Goal: Download file/media

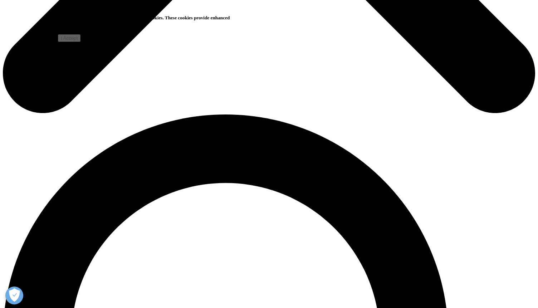
scroll to position [211, 422]
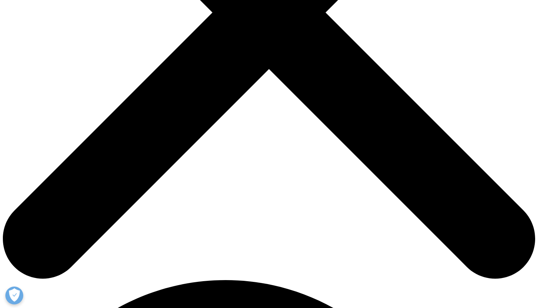
scroll to position [254, 0]
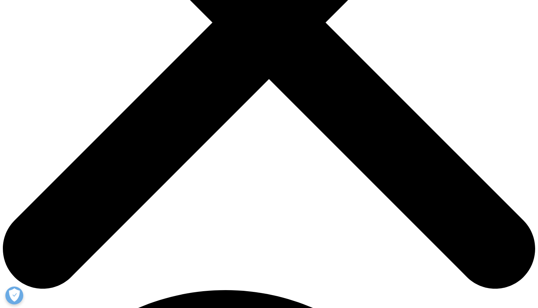
type input "Isabella"
type input "Chow"
type input "isabella.chow@iqvia.com"
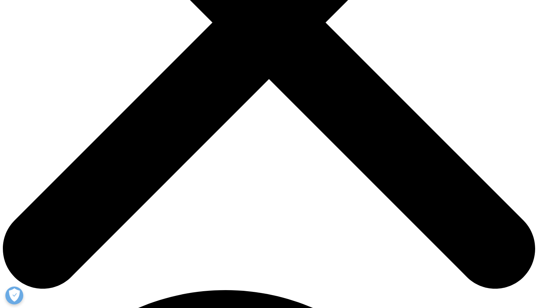
scroll to position [0, 0]
type input "Managing Principal"
type input "IQVIA"
select select "[GEOGRAPHIC_DATA]"
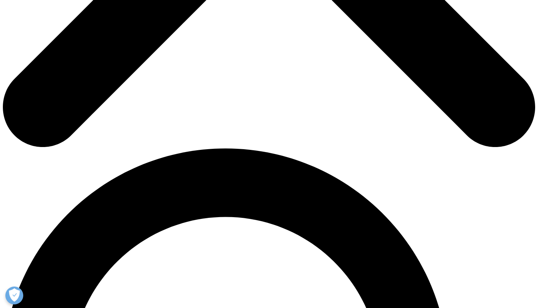
scroll to position [404, 0]
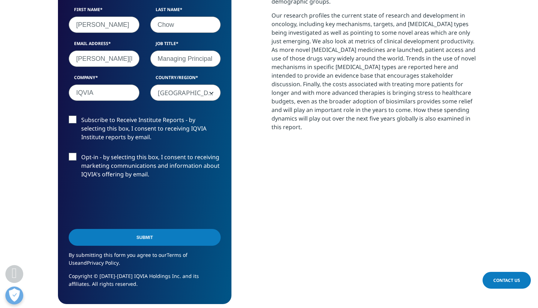
click at [114, 239] on input "Submit" at bounding box center [145, 237] width 152 height 17
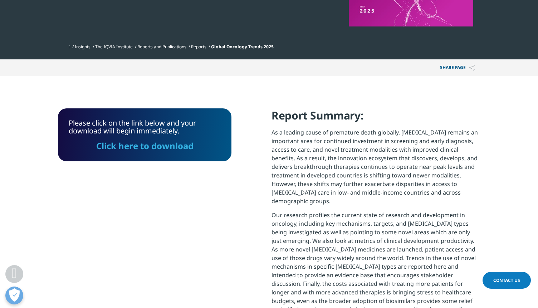
scroll to position [203, 0]
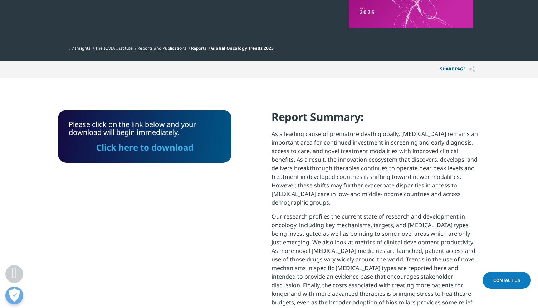
click at [143, 149] on link "Click here to download" at bounding box center [144, 147] width 97 height 12
